Goal: Task Accomplishment & Management: Use online tool/utility

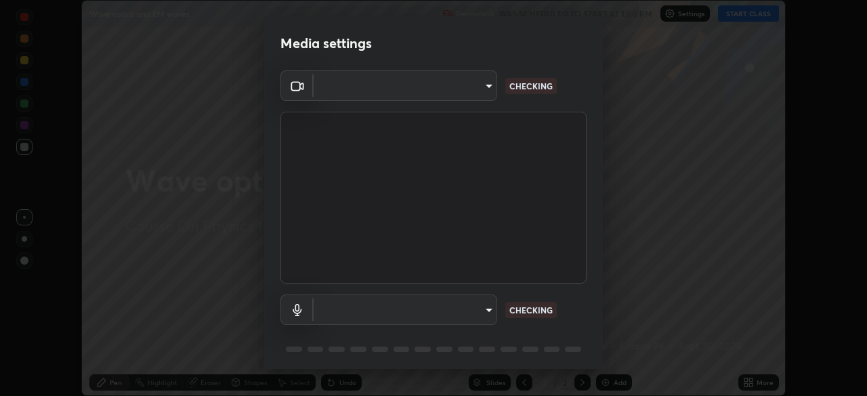
scroll to position [396, 867]
type input "aa36e69ab0c88cc8f992b177efc0368f24d8e8c052c335078adb188e95c7aa57"
type input "2b24ba9d2ca74351948b0617c99dc8409d11c9a3fd25ca6b2dc72b4d2d44406f"
click at [490, 83] on body "Erase all Wave optics and EM waves Recording WAS SCHEDULED TO START AT 1:00 PM …" at bounding box center [433, 198] width 867 height 396
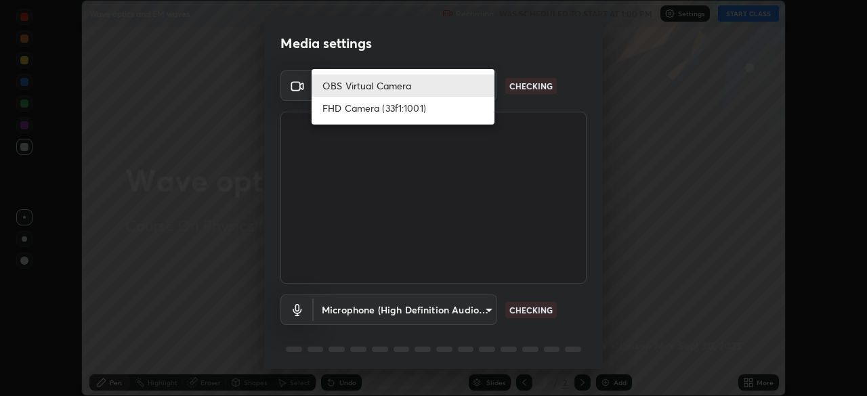
click at [575, 58] on div at bounding box center [433, 198] width 867 height 396
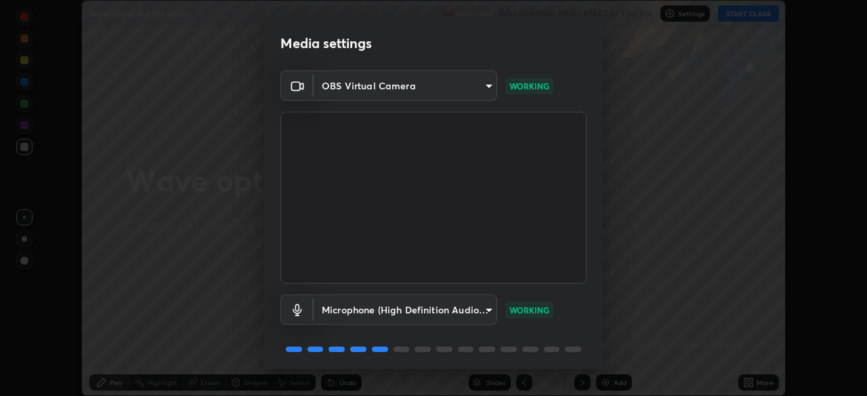
scroll to position [48, 0]
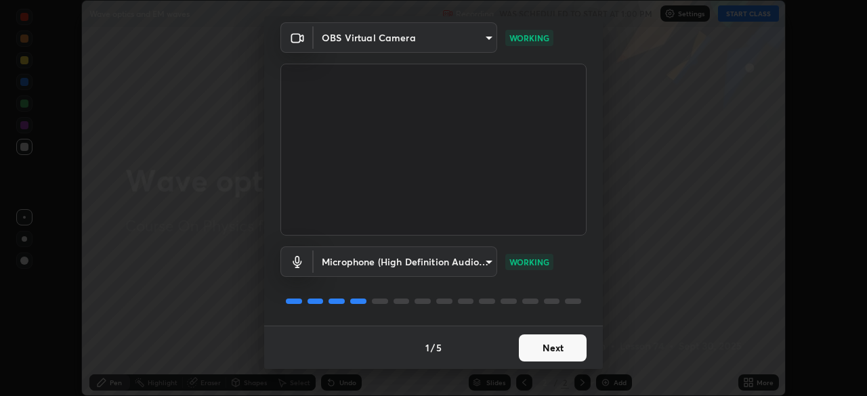
click at [550, 346] on button "Next" at bounding box center [553, 348] width 68 height 27
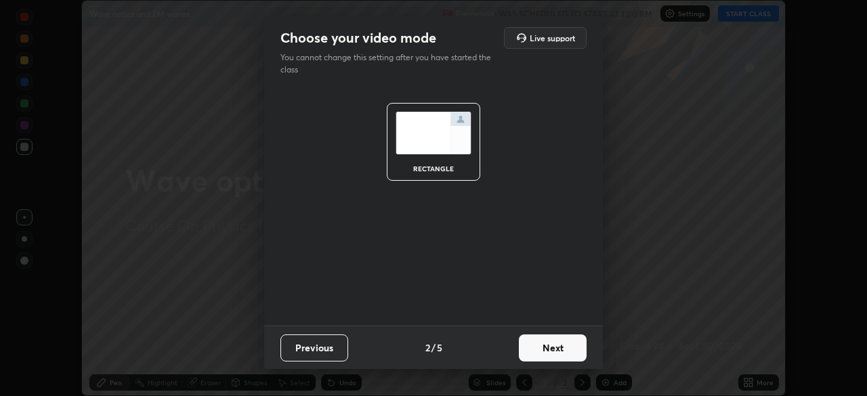
click at [556, 347] on button "Next" at bounding box center [553, 348] width 68 height 27
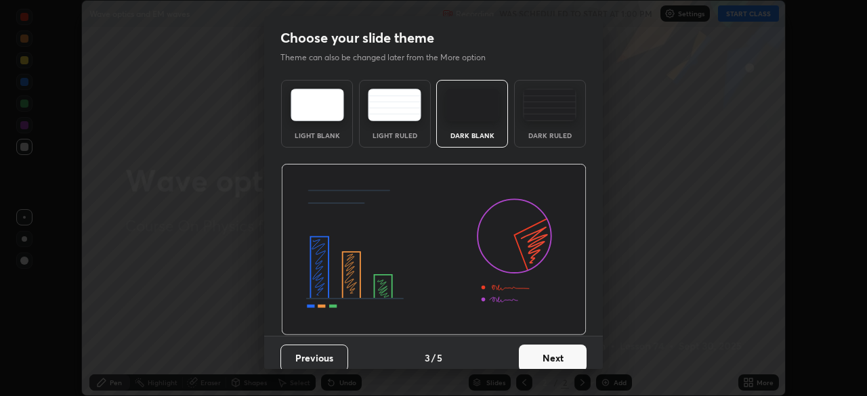
click at [552, 353] on button "Next" at bounding box center [553, 358] width 68 height 27
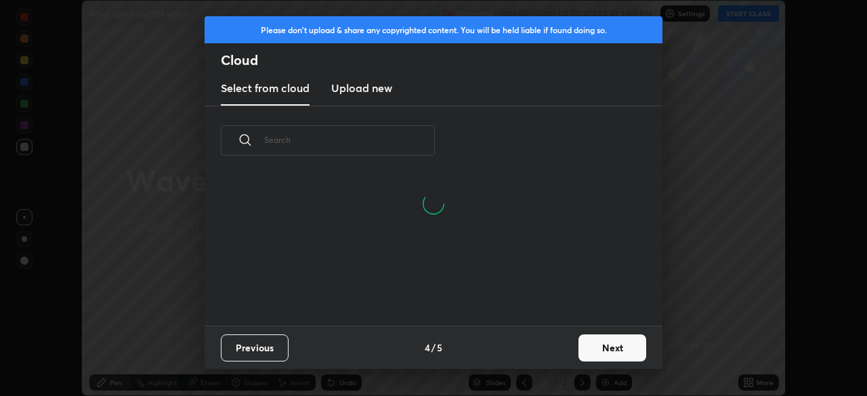
click at [600, 350] on button "Next" at bounding box center [613, 348] width 68 height 27
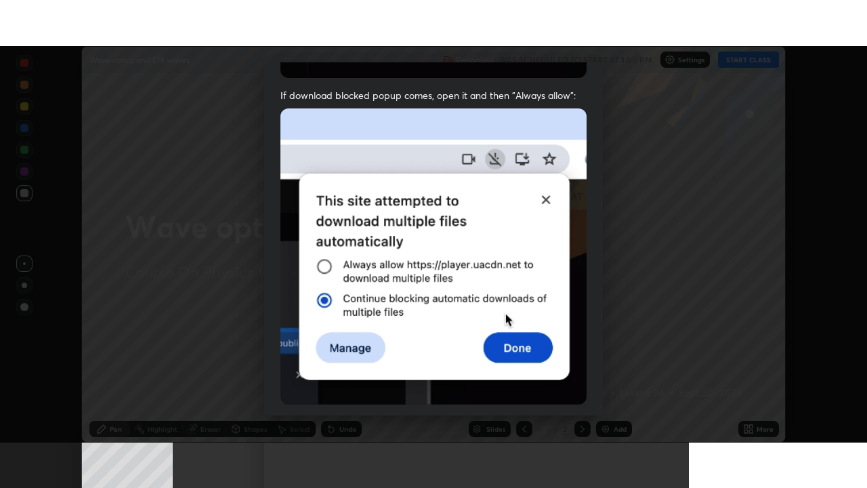
scroll to position [325, 0]
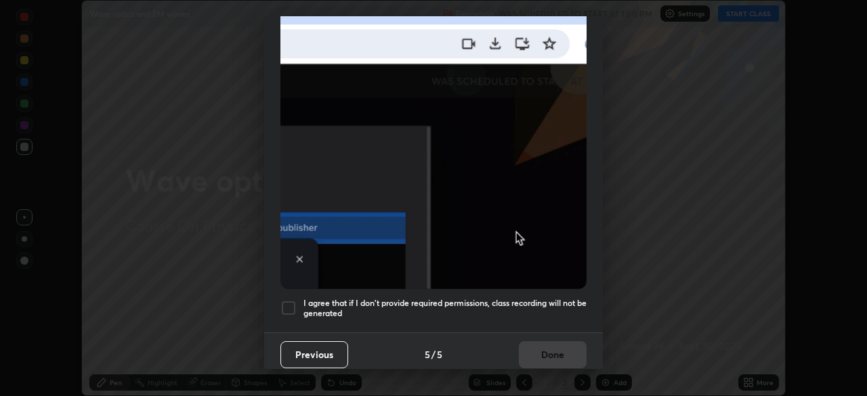
click at [293, 302] on div at bounding box center [289, 308] width 16 height 16
click at [547, 346] on button "Done" at bounding box center [553, 355] width 68 height 27
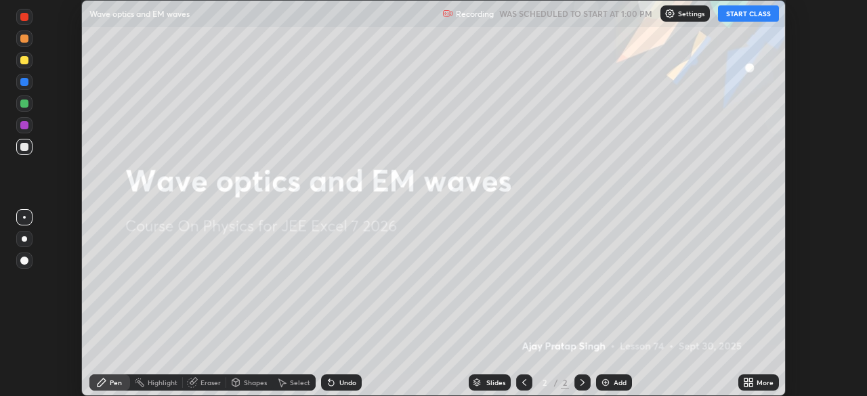
click at [747, 12] on button "START CLASS" at bounding box center [748, 13] width 61 height 16
click at [759, 380] on div "More" at bounding box center [765, 383] width 17 height 7
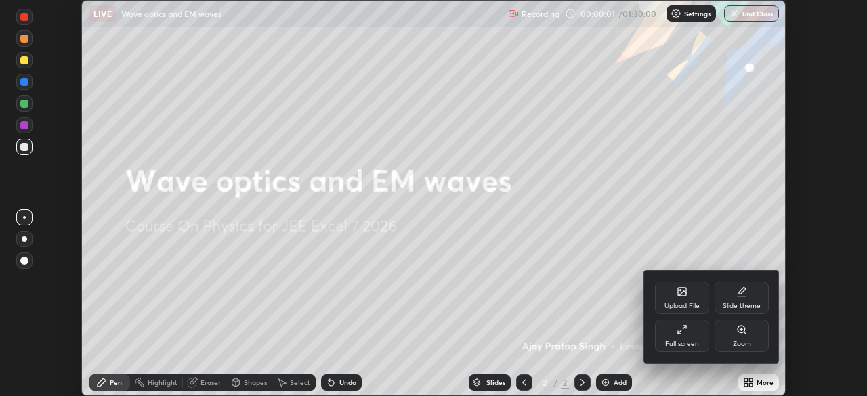
click at [682, 334] on icon at bounding box center [682, 330] width 11 height 11
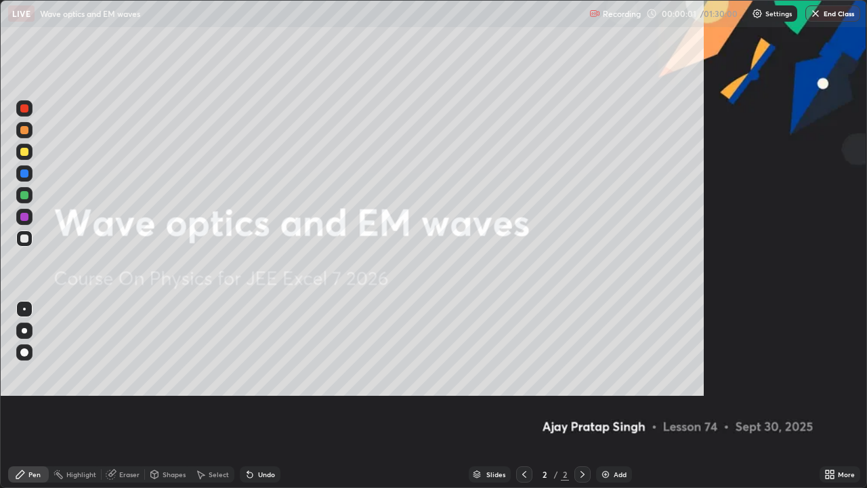
scroll to position [488, 867]
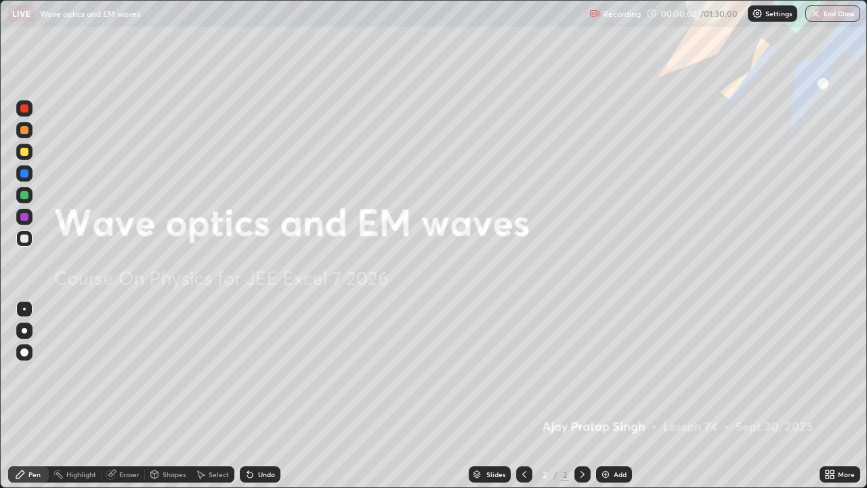
click at [602, 396] on img at bounding box center [605, 474] width 11 height 11
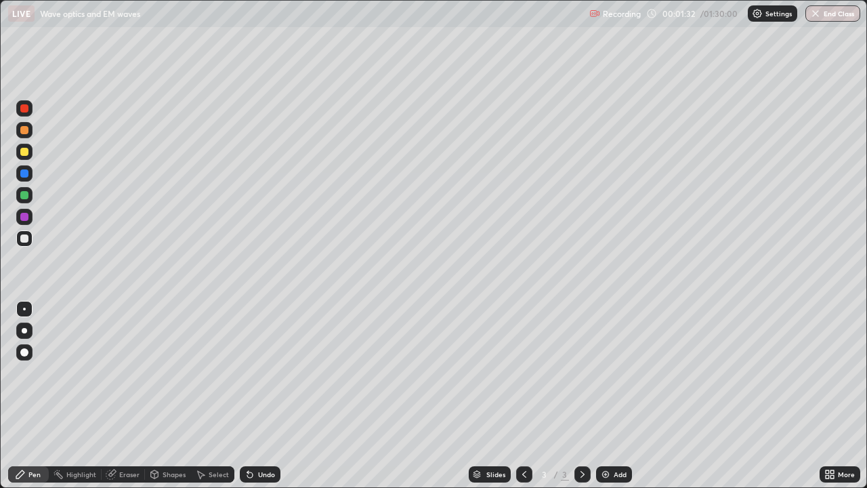
click at [167, 396] on div "Shapes" at bounding box center [174, 474] width 23 height 7
click at [171, 396] on div "Shapes" at bounding box center [174, 474] width 23 height 7
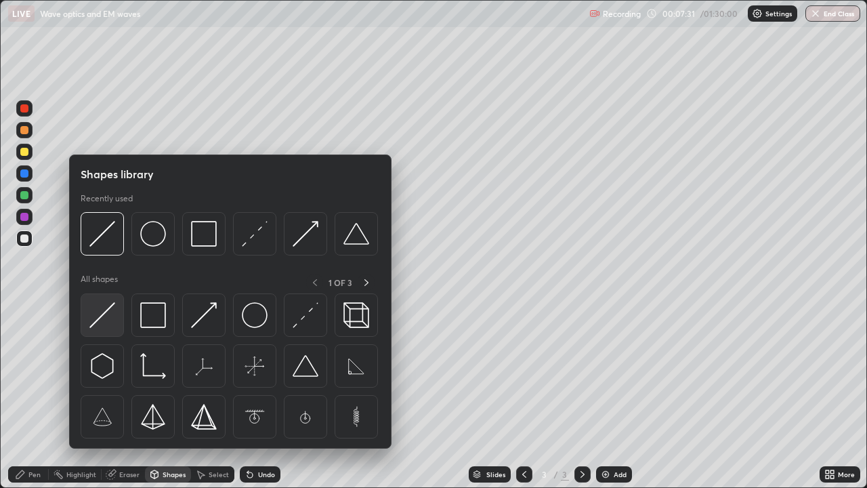
click at [110, 310] on img at bounding box center [102, 315] width 26 height 26
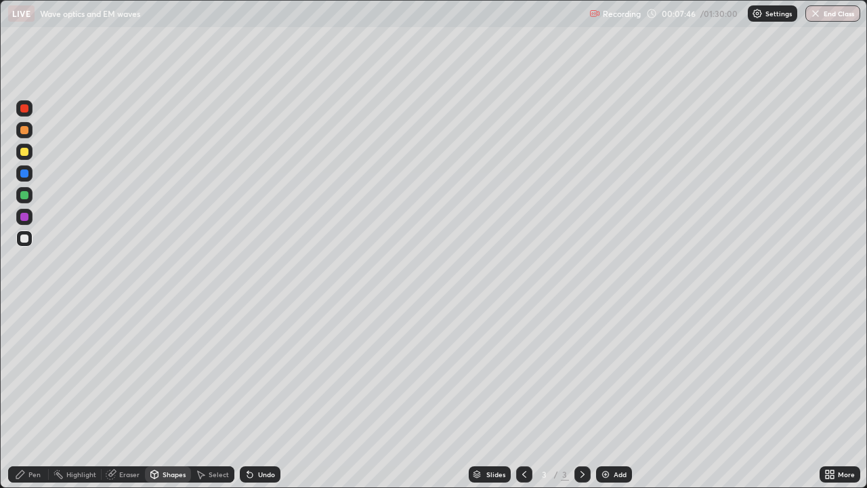
click at [43, 396] on div "Pen" at bounding box center [28, 474] width 41 height 16
click at [605, 396] on img at bounding box center [605, 474] width 11 height 11
click at [176, 396] on div "Shapes" at bounding box center [174, 474] width 23 height 7
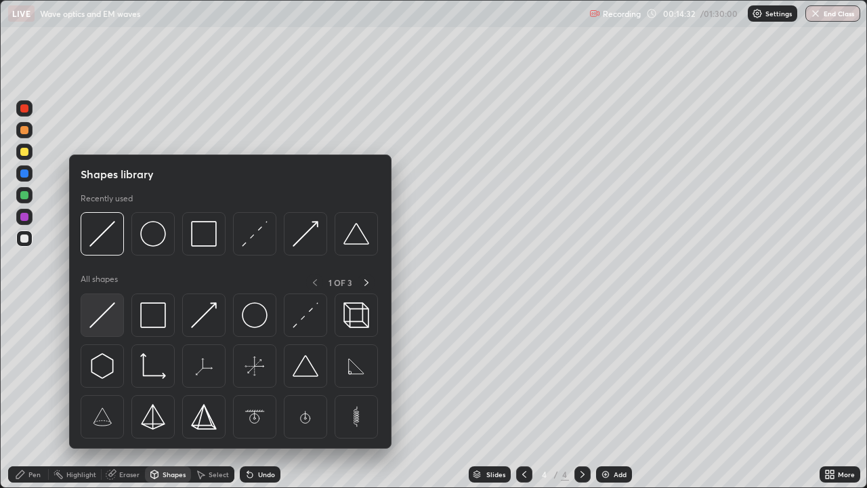
click at [110, 308] on img at bounding box center [102, 315] width 26 height 26
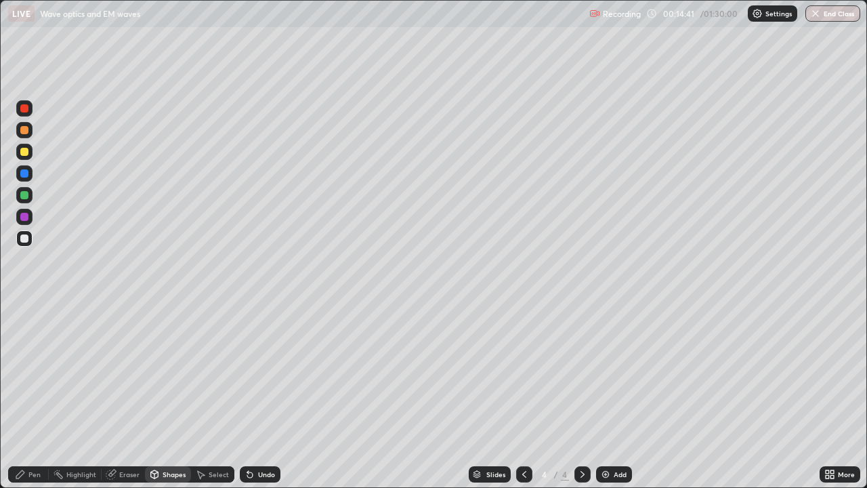
click at [269, 396] on div "Undo" at bounding box center [266, 474] width 17 height 7
click at [271, 396] on div "Undo" at bounding box center [266, 474] width 17 height 7
click at [37, 396] on div "Pen" at bounding box center [34, 474] width 12 height 7
click at [609, 396] on img at bounding box center [605, 474] width 11 height 11
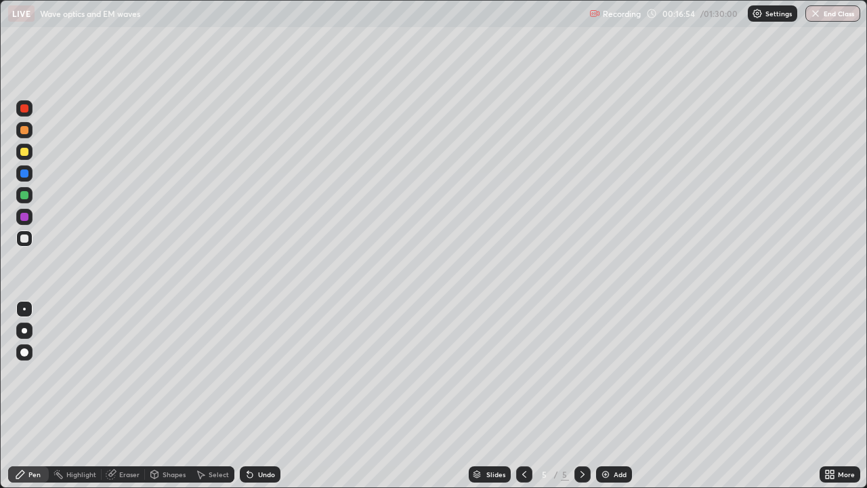
click at [178, 396] on div "Shapes" at bounding box center [174, 474] width 23 height 7
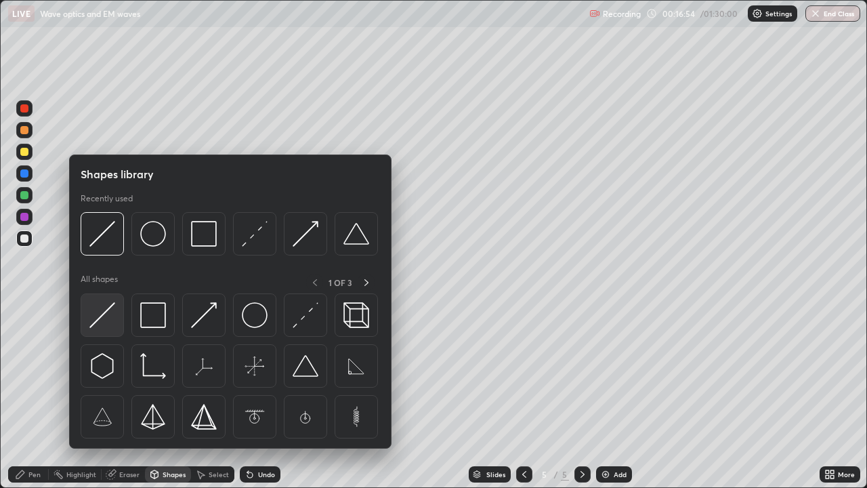
click at [110, 309] on img at bounding box center [102, 315] width 26 height 26
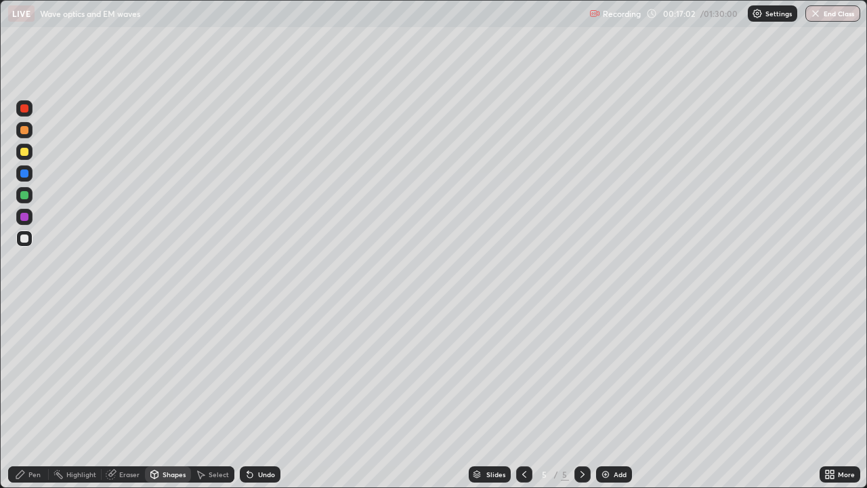
click at [37, 396] on div "Pen" at bounding box center [34, 474] width 12 height 7
click at [24, 155] on div at bounding box center [24, 152] width 8 height 8
click at [24, 196] on div at bounding box center [24, 195] width 8 height 8
click at [24, 239] on div at bounding box center [24, 238] width 8 height 8
click at [263, 396] on div "Undo" at bounding box center [266, 474] width 17 height 7
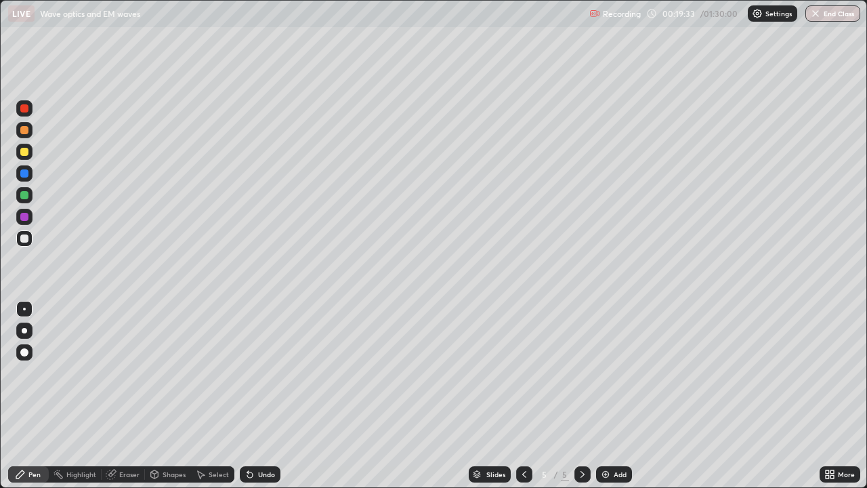
click at [264, 396] on div "Undo" at bounding box center [266, 474] width 17 height 7
click at [258, 396] on div "Undo" at bounding box center [266, 474] width 17 height 7
click at [256, 396] on div "Undo" at bounding box center [260, 474] width 41 height 16
click at [260, 396] on div "Undo" at bounding box center [260, 474] width 41 height 16
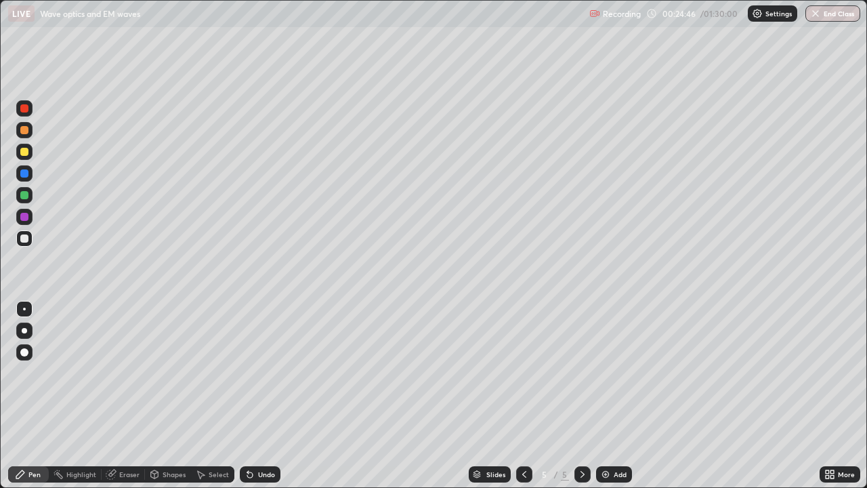
click at [603, 396] on img at bounding box center [605, 474] width 11 height 11
click at [24, 197] on div at bounding box center [24, 195] width 8 height 8
click at [24, 237] on div at bounding box center [24, 238] width 8 height 8
click at [601, 396] on img at bounding box center [605, 474] width 11 height 11
click at [523, 396] on icon at bounding box center [524, 474] width 11 height 11
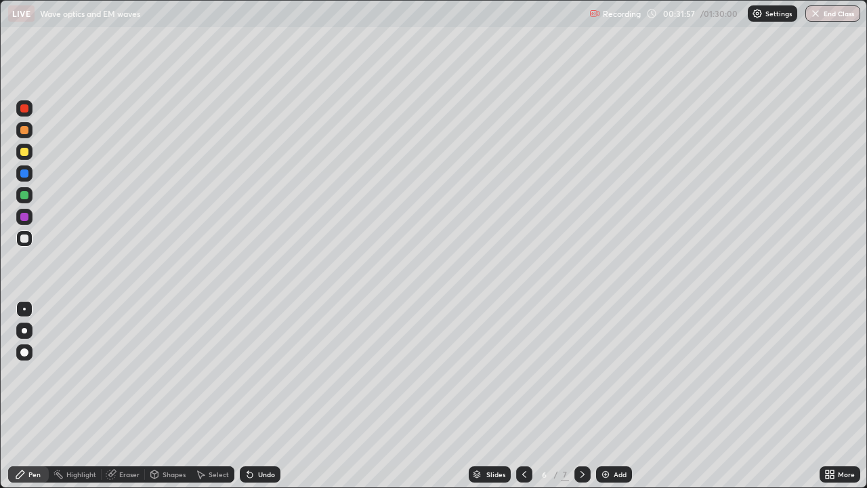
click at [581, 396] on icon at bounding box center [582, 474] width 11 height 11
click at [254, 396] on div "Undo" at bounding box center [260, 474] width 41 height 16
click at [256, 396] on div "Undo" at bounding box center [260, 474] width 41 height 16
click at [602, 396] on img at bounding box center [605, 474] width 11 height 11
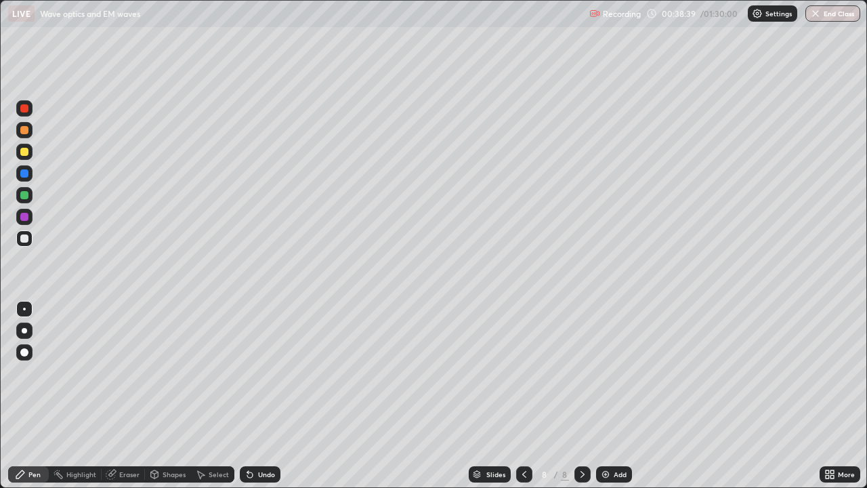
click at [600, 396] on img at bounding box center [605, 474] width 11 height 11
click at [614, 396] on div "Add" at bounding box center [620, 474] width 13 height 7
click at [604, 396] on div "Add" at bounding box center [614, 474] width 36 height 16
click at [180, 396] on div "Shapes" at bounding box center [174, 474] width 23 height 7
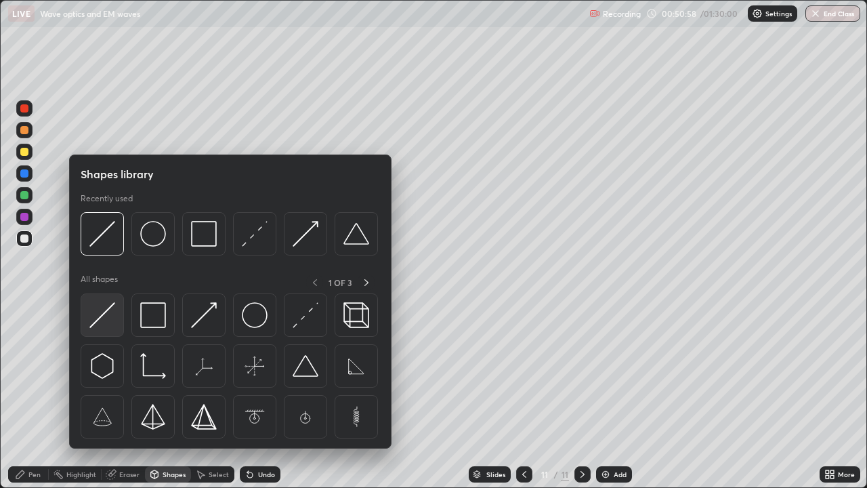
click at [111, 314] on img at bounding box center [102, 315] width 26 height 26
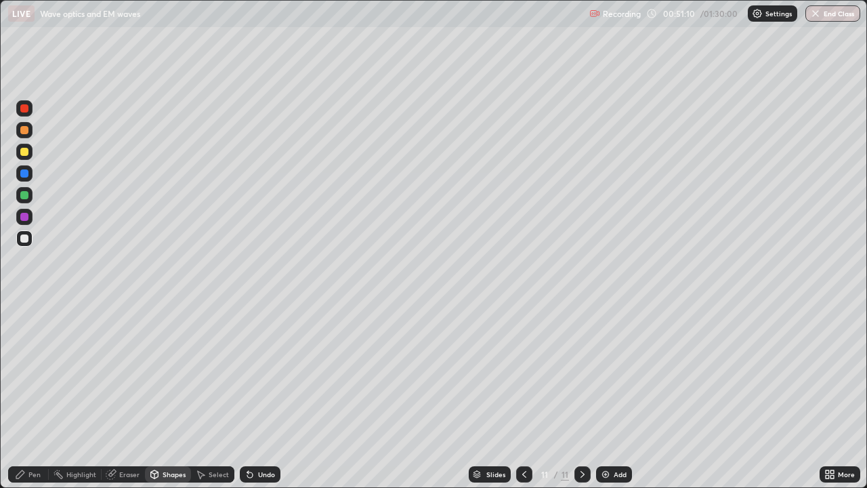
click at [258, 396] on div "Undo" at bounding box center [266, 474] width 17 height 7
click at [85, 396] on div "Highlight" at bounding box center [75, 474] width 53 height 16
click at [42, 396] on div "Pen" at bounding box center [28, 474] width 41 height 16
click at [602, 396] on img at bounding box center [605, 474] width 11 height 11
click at [171, 396] on div "Shapes" at bounding box center [174, 474] width 23 height 7
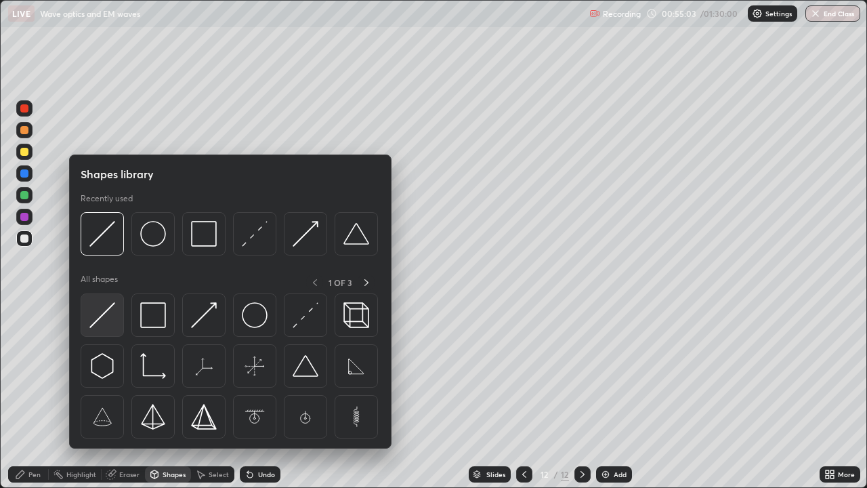
click at [112, 310] on img at bounding box center [102, 315] width 26 height 26
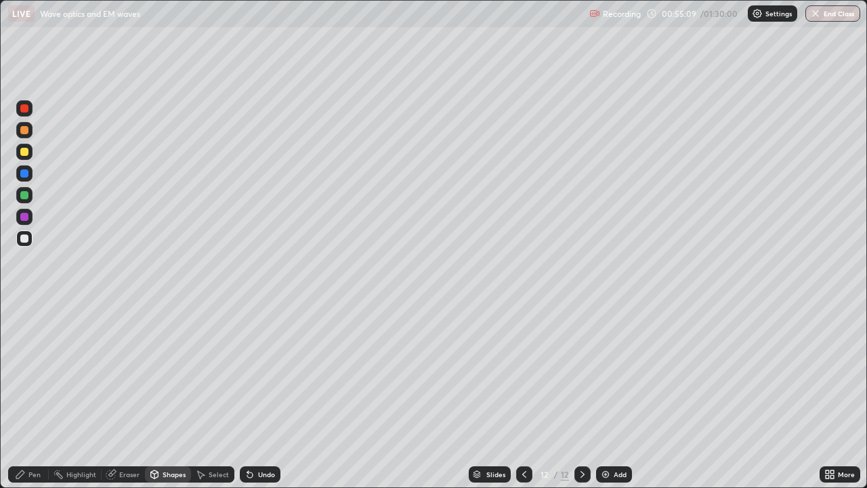
click at [39, 396] on div "Pen" at bounding box center [34, 474] width 12 height 7
click at [525, 396] on icon at bounding box center [524, 474] width 11 height 11
click at [581, 396] on icon at bounding box center [582, 474] width 11 height 11
click at [602, 396] on img at bounding box center [605, 474] width 11 height 11
click at [171, 396] on div "Shapes" at bounding box center [174, 474] width 23 height 7
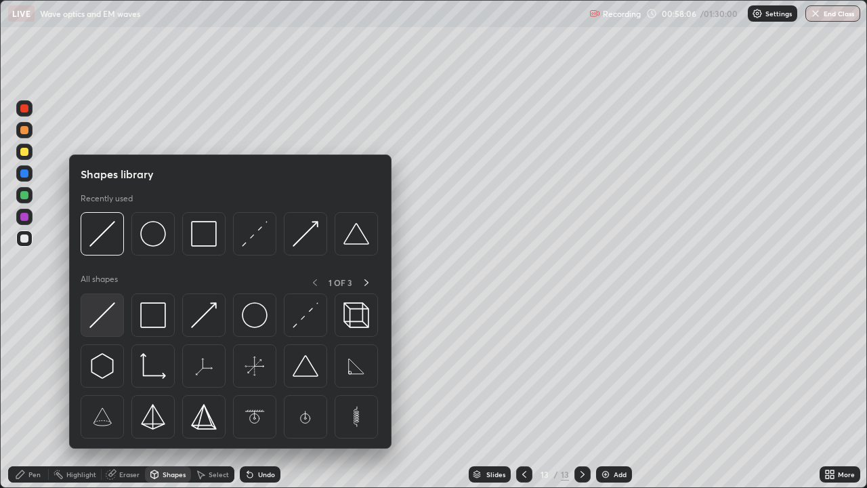
click at [113, 308] on img at bounding box center [102, 315] width 26 height 26
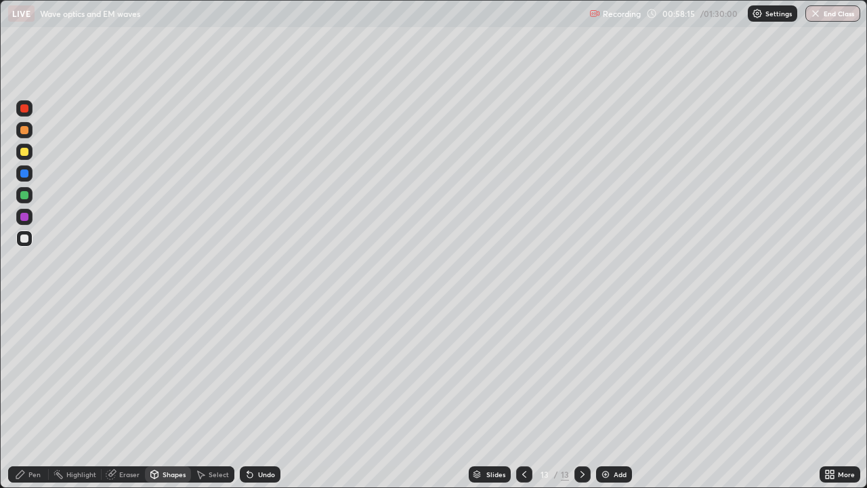
click at [171, 396] on div "Shapes" at bounding box center [174, 474] width 23 height 7
click at [127, 396] on div "Eraser" at bounding box center [129, 474] width 20 height 7
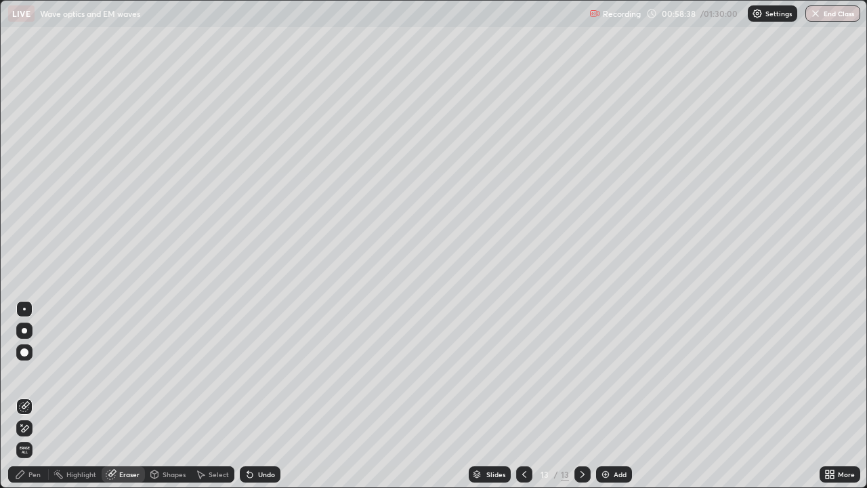
click at [29, 396] on div "Pen" at bounding box center [34, 474] width 12 height 7
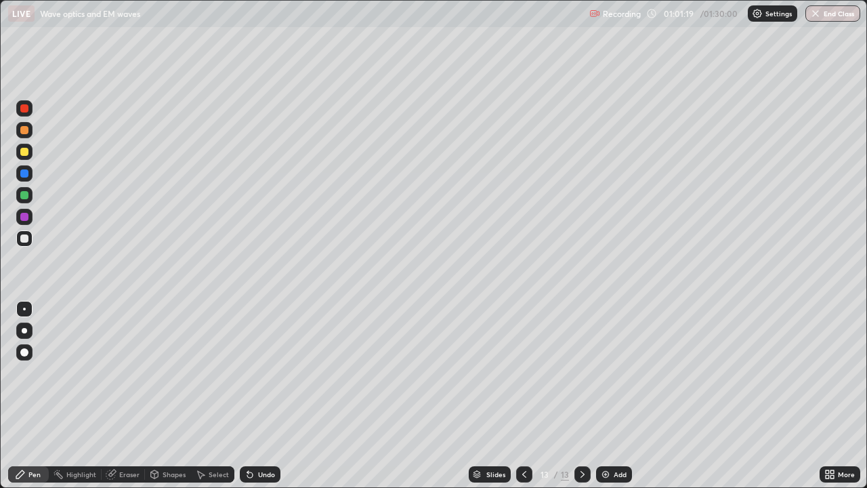
click at [602, 396] on img at bounding box center [605, 474] width 11 height 11
click at [266, 396] on div "Undo" at bounding box center [266, 474] width 17 height 7
click at [268, 396] on div "Undo" at bounding box center [266, 474] width 17 height 7
click at [271, 396] on div "Undo" at bounding box center [260, 474] width 41 height 16
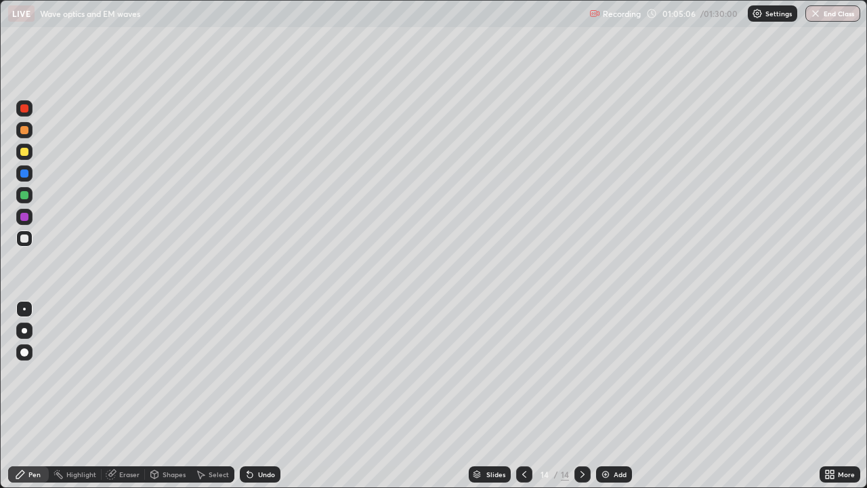
click at [609, 396] on img at bounding box center [605, 474] width 11 height 11
click at [184, 396] on div "Shapes" at bounding box center [174, 474] width 23 height 7
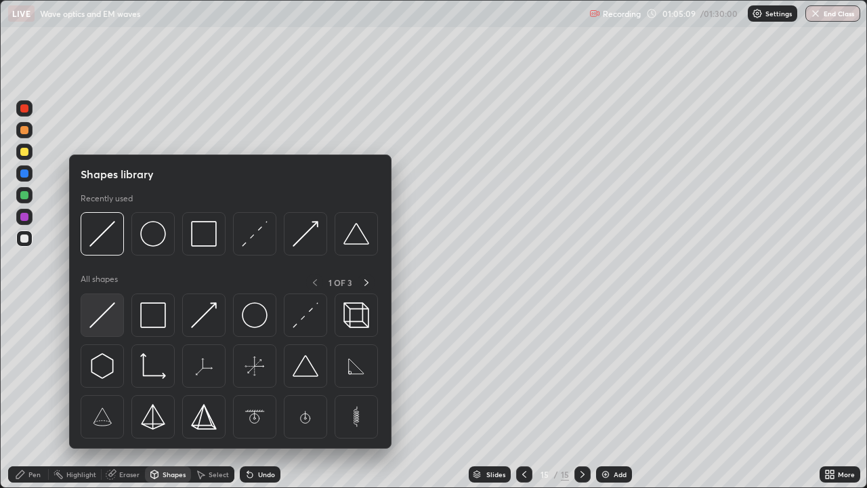
click at [110, 314] on img at bounding box center [102, 315] width 26 height 26
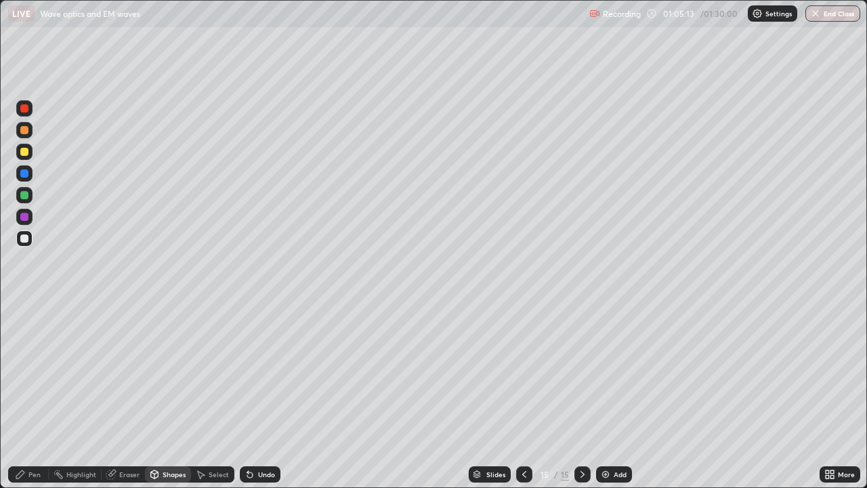
click at [176, 396] on div "Shapes" at bounding box center [174, 474] width 23 height 7
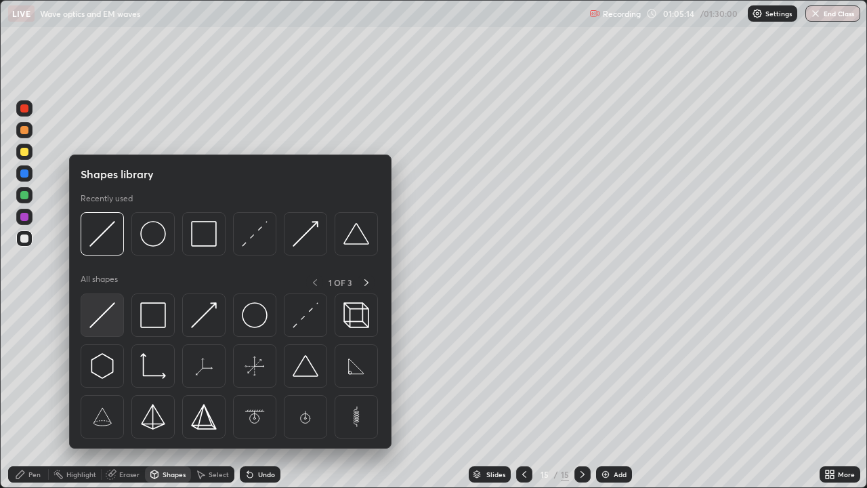
click at [110, 318] on img at bounding box center [102, 315] width 26 height 26
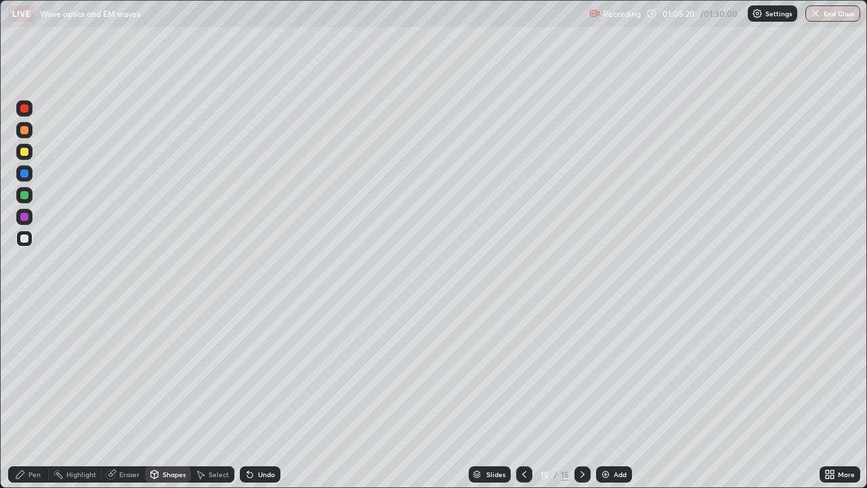
click at [35, 396] on div "Pen" at bounding box center [34, 474] width 12 height 7
click at [184, 396] on div "Shapes" at bounding box center [174, 474] width 23 height 7
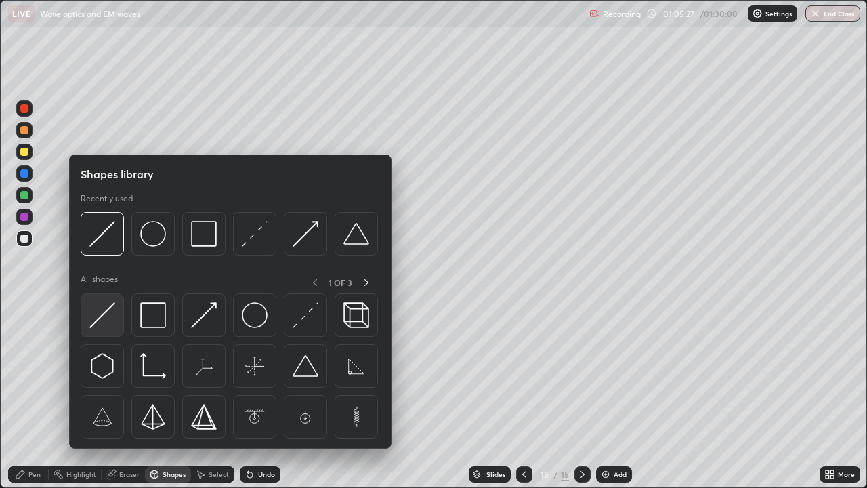
click at [104, 313] on img at bounding box center [102, 315] width 26 height 26
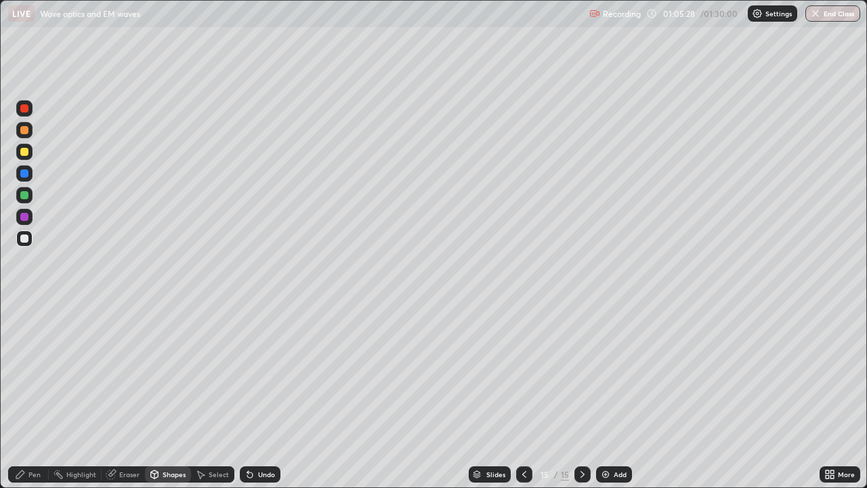
click at [26, 155] on div at bounding box center [24, 152] width 8 height 8
click at [35, 396] on div "Pen" at bounding box center [34, 474] width 12 height 7
click at [830, 16] on button "End Class" at bounding box center [833, 13] width 55 height 16
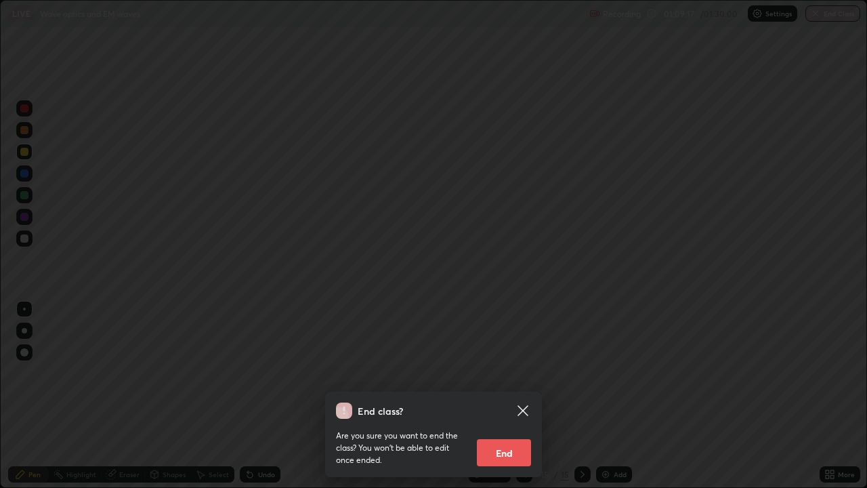
click at [508, 396] on button "End" at bounding box center [504, 452] width 54 height 27
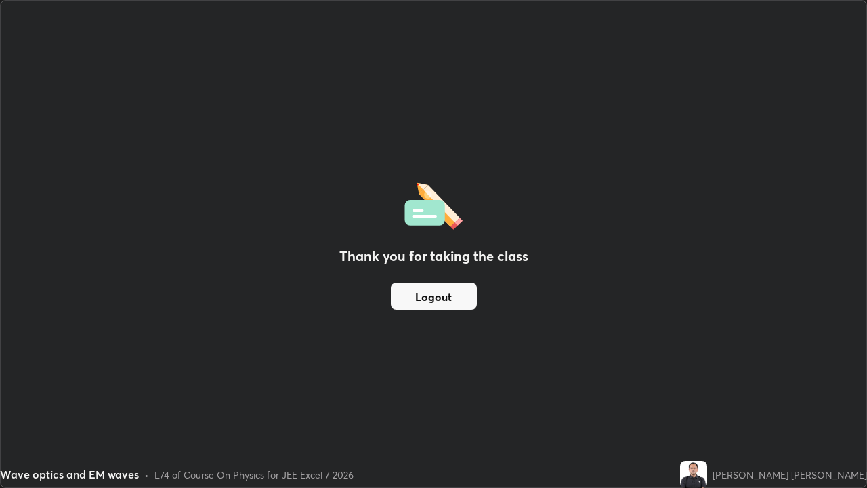
click at [447, 300] on button "Logout" at bounding box center [434, 296] width 86 height 27
